Goal: Task Accomplishment & Management: Manage account settings

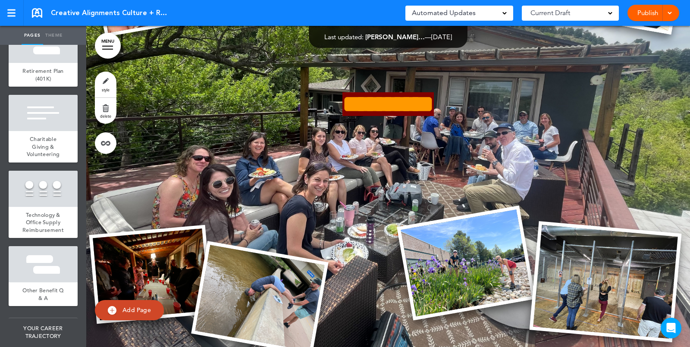
scroll to position [5426, 0]
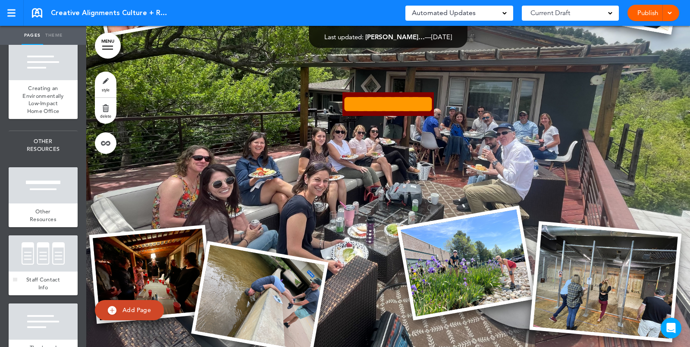
click at [42, 249] on div at bounding box center [43, 254] width 69 height 36
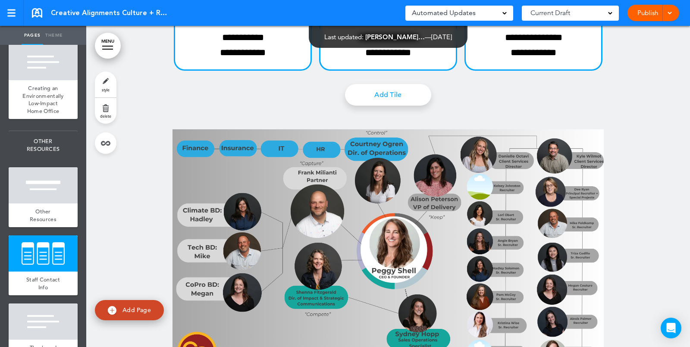
scroll to position [35616, 0]
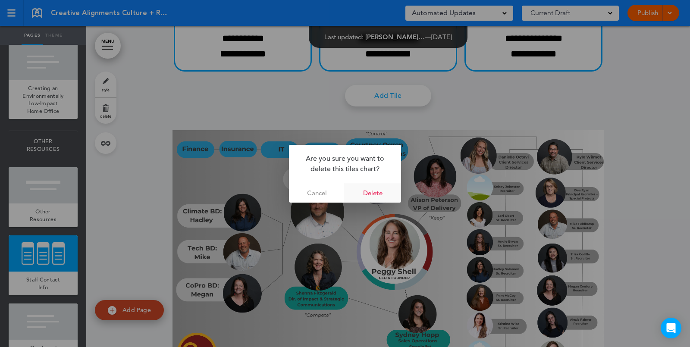
click at [374, 190] on link "Delete" at bounding box center [373, 192] width 56 height 19
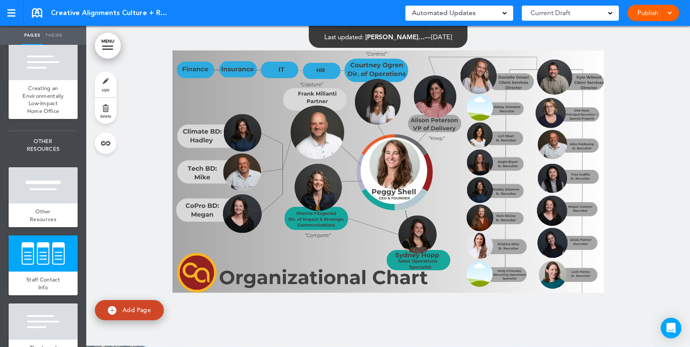
scroll to position [36292, 0]
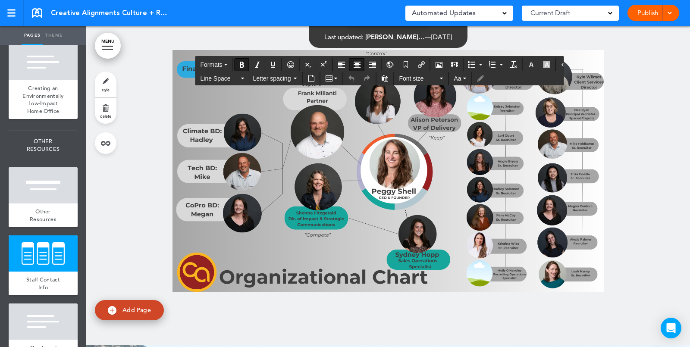
drag, startPoint x: 582, startPoint y: 215, endPoint x: 594, endPoint y: 246, distance: 32.9
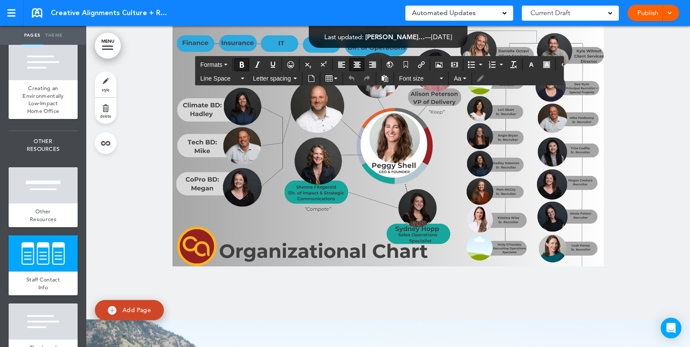
scroll to position [36319, 0]
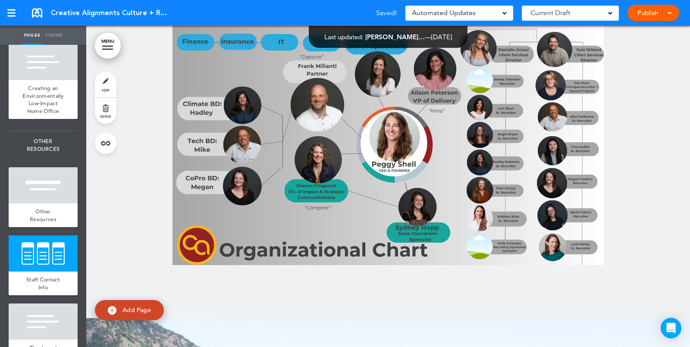
drag, startPoint x: 594, startPoint y: 177, endPoint x: 583, endPoint y: 309, distance: 132.1
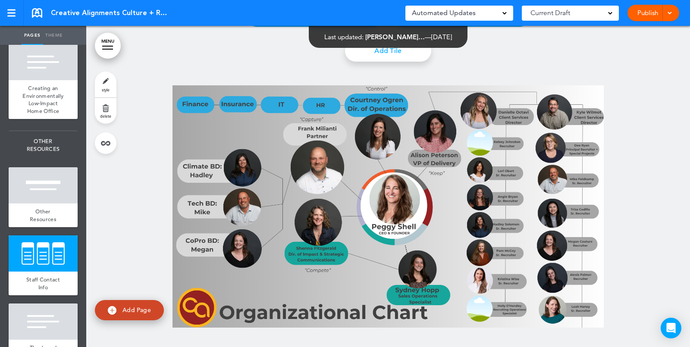
scroll to position [36259, 0]
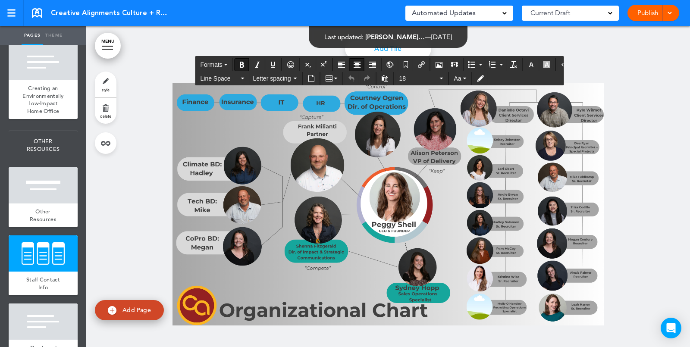
drag, startPoint x: 300, startPoint y: 122, endPoint x: 259, endPoint y: 154, distance: 51.7
drag, startPoint x: 184, startPoint y: 144, endPoint x: 184, endPoint y: 190, distance: 46.2
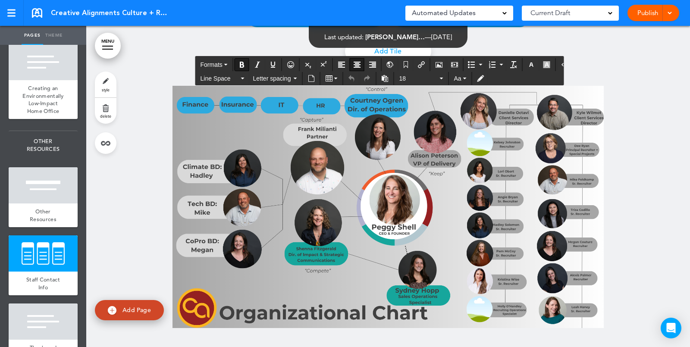
scroll to position [36254, 0]
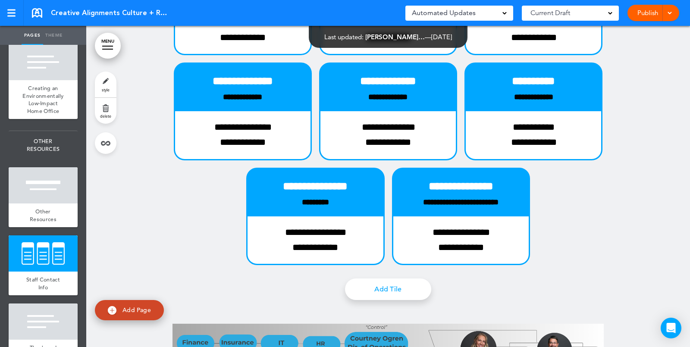
scroll to position [36005, 0]
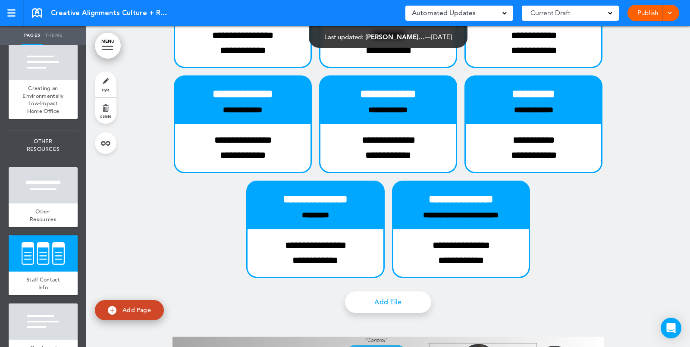
click at [648, 14] on link "Publish" at bounding box center [647, 13] width 27 height 16
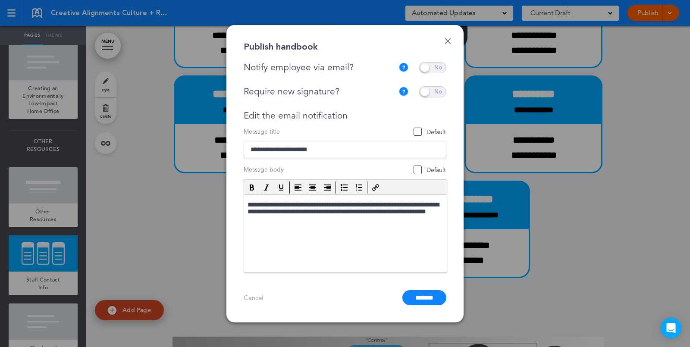
click at [427, 66] on span at bounding box center [433, 67] width 28 height 11
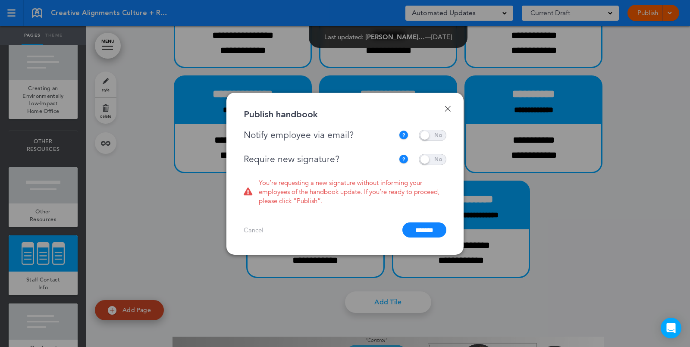
click at [426, 159] on span at bounding box center [433, 159] width 28 height 11
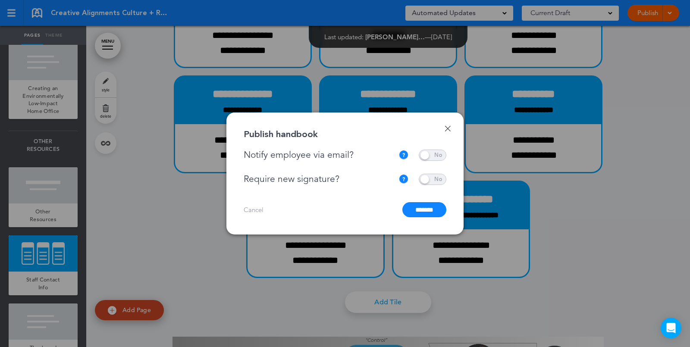
click at [423, 210] on input "*******" at bounding box center [425, 209] width 44 height 15
